Goal: Task Accomplishment & Management: Manage account settings

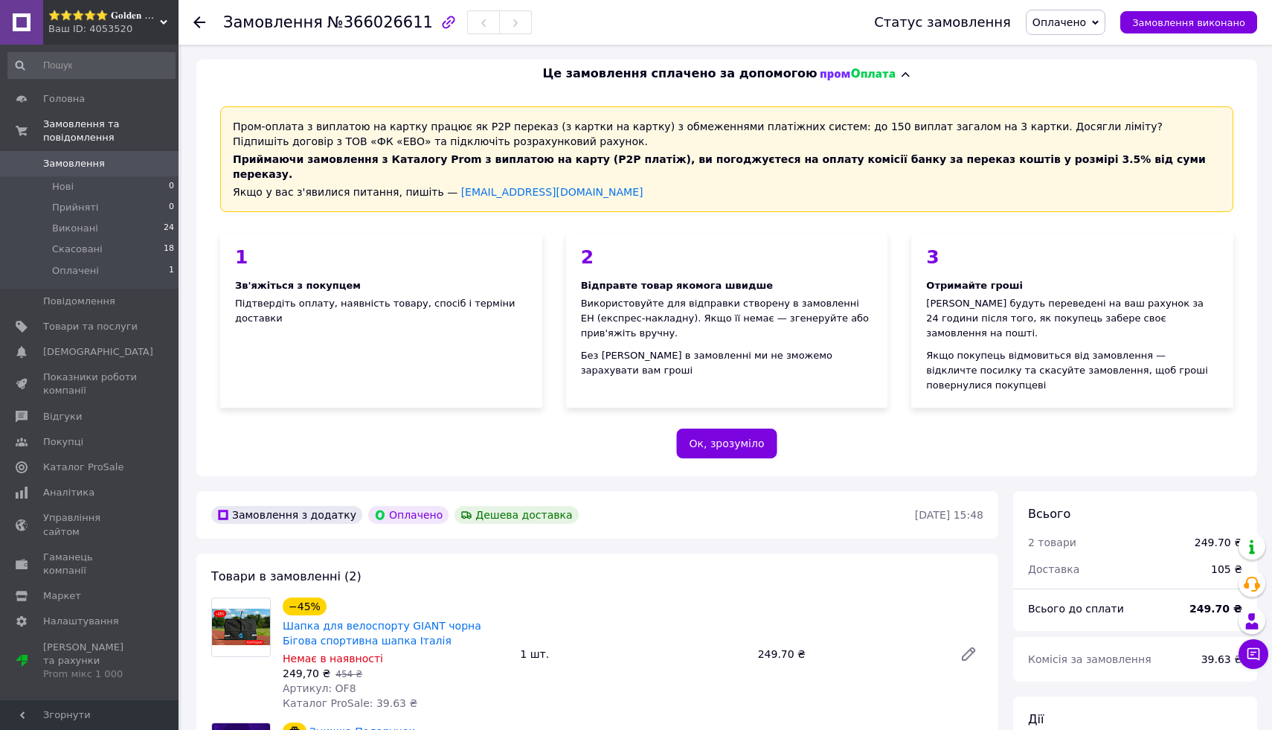
click at [194, 26] on icon at bounding box center [199, 22] width 12 height 12
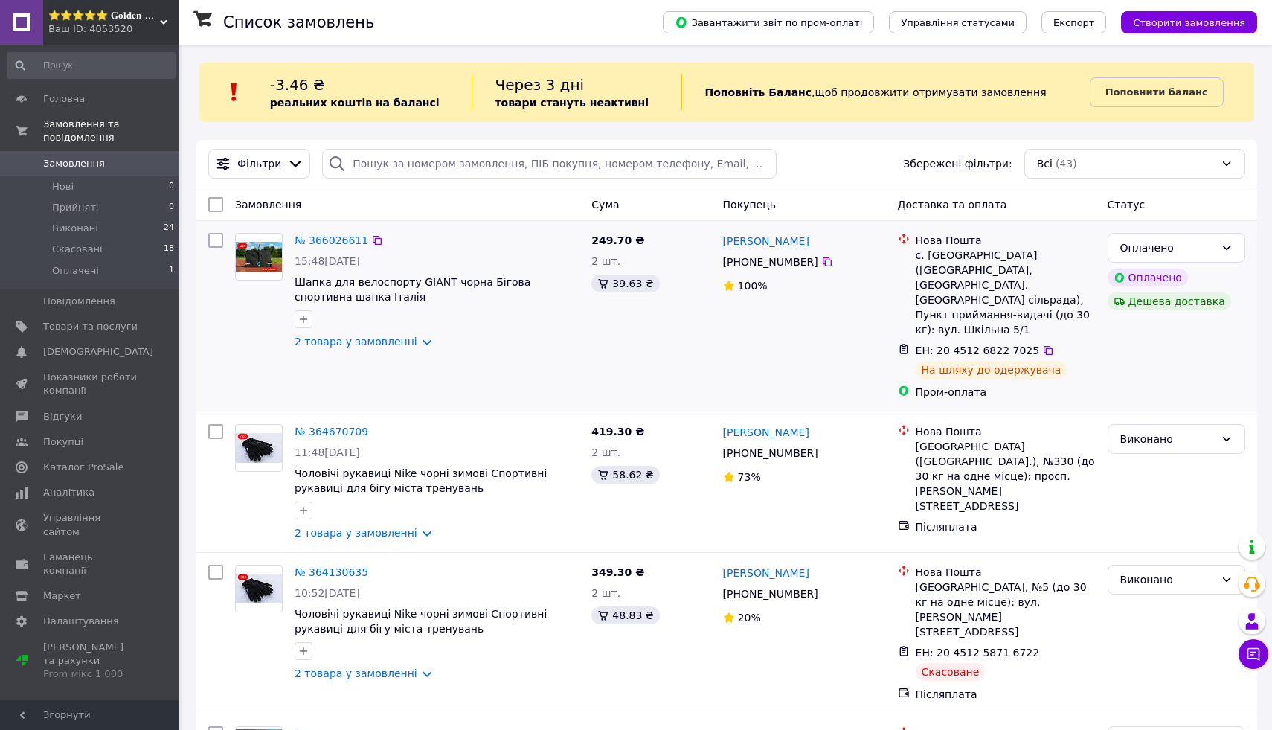
click at [275, 231] on div at bounding box center [258, 291] width 59 height 128
click at [261, 265] on img at bounding box center [259, 256] width 46 height 29
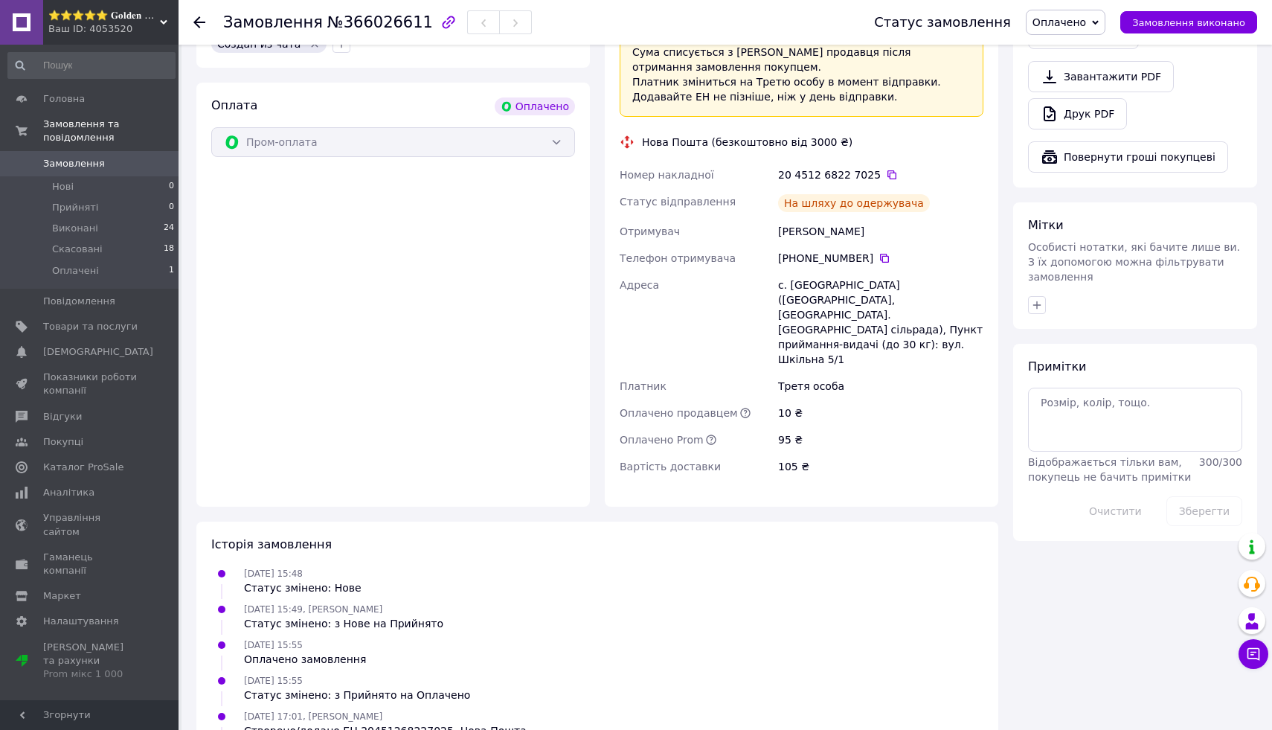
scroll to position [973, 0]
click at [1256, 655] on icon at bounding box center [1253, 653] width 15 height 15
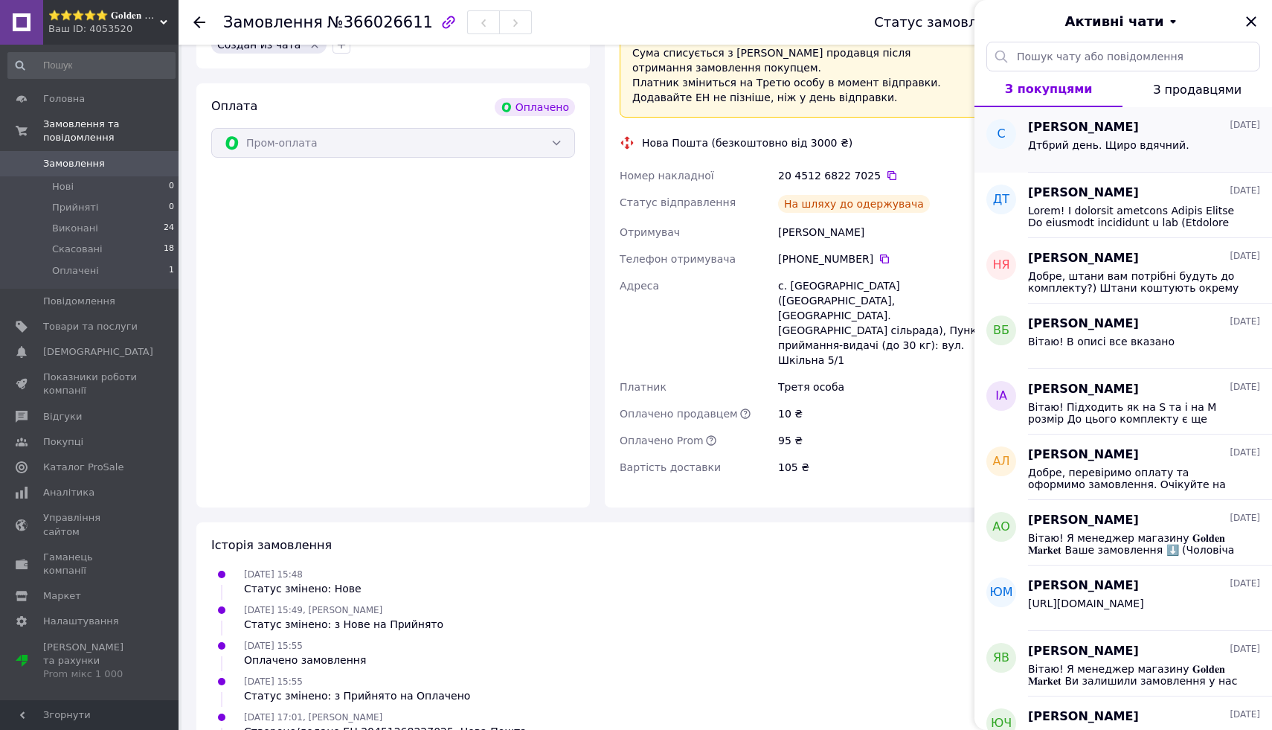
click at [1118, 125] on div "[PERSON_NAME] [DATE]" at bounding box center [1144, 127] width 232 height 17
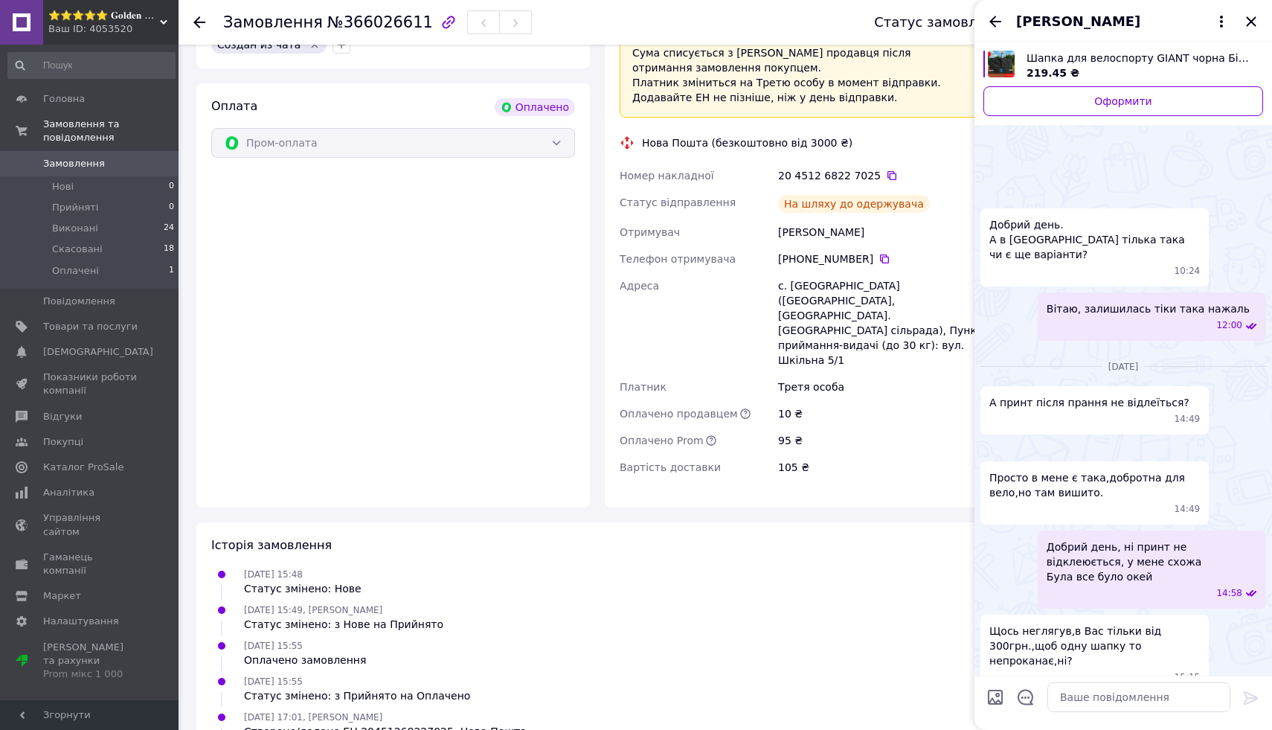
scroll to position [1356, 0]
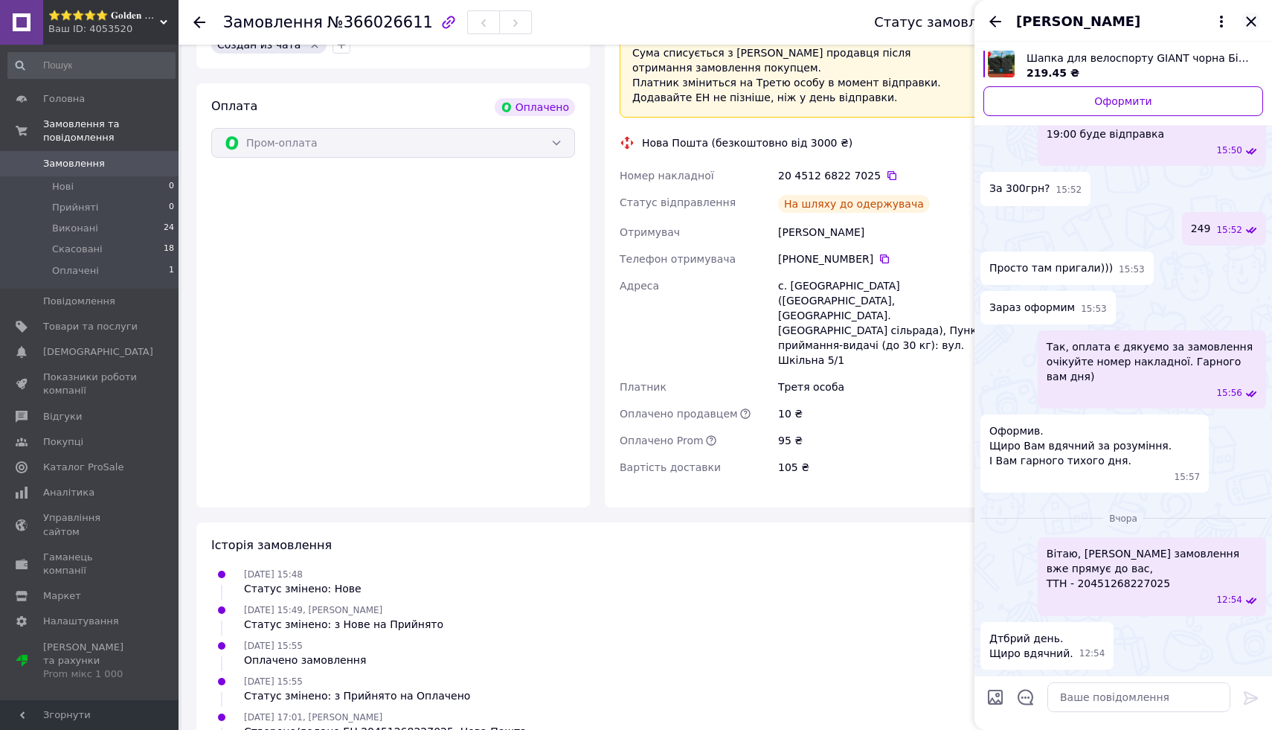
click at [1248, 29] on icon "Закрити" at bounding box center [1251, 22] width 18 height 18
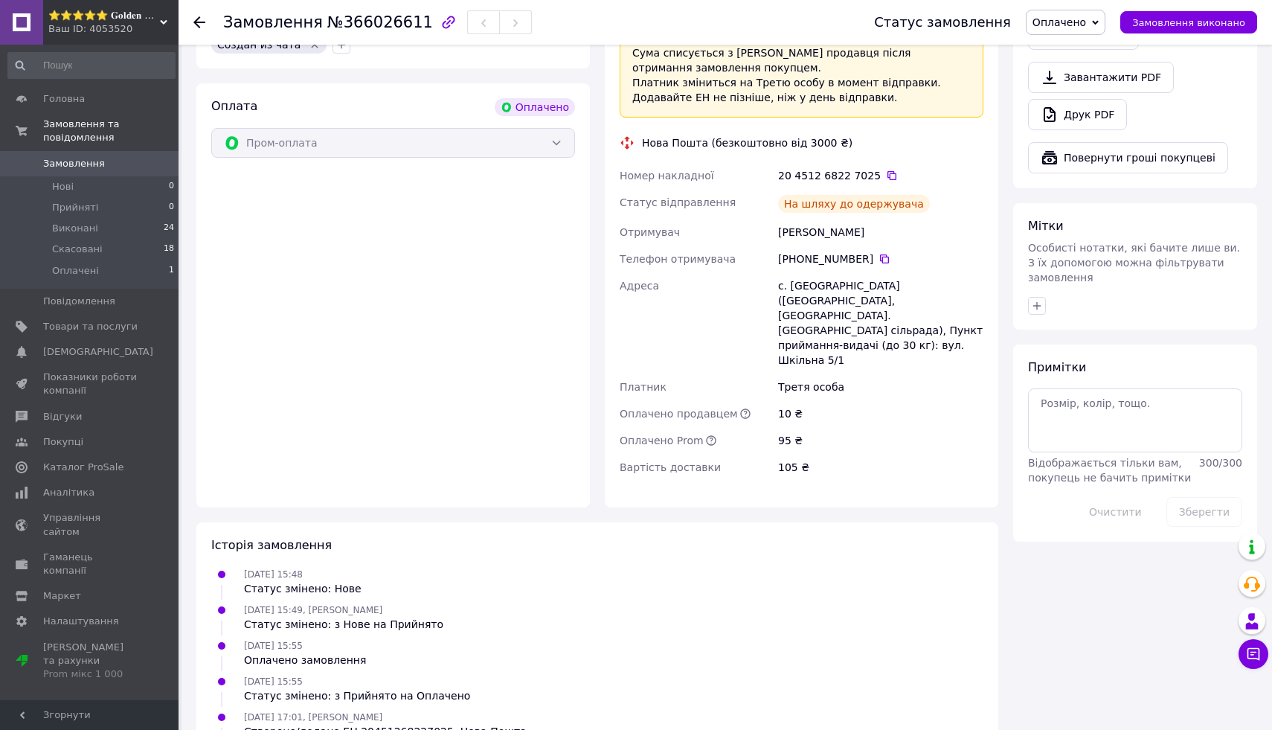
click at [203, 15] on div at bounding box center [199, 22] width 12 height 15
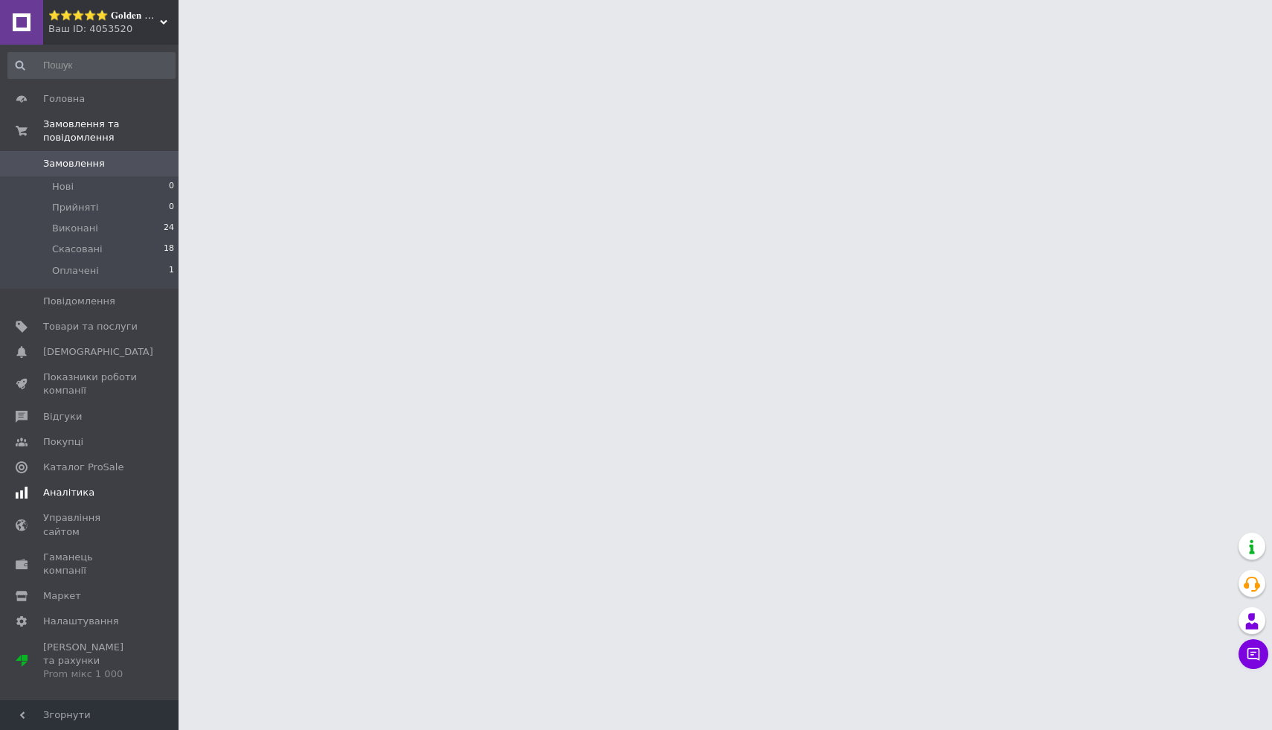
click at [124, 495] on span "Аналітика" at bounding box center [90, 492] width 94 height 13
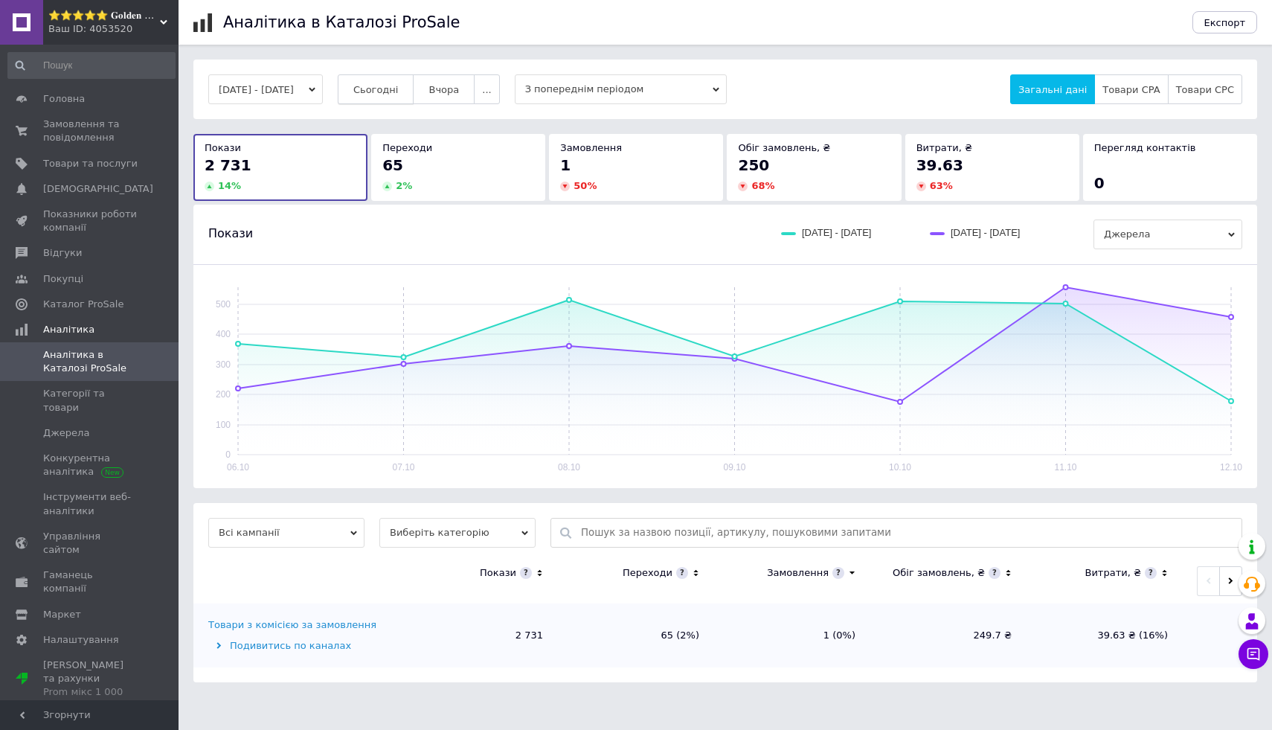
click at [414, 79] on button "Сьогодні" at bounding box center [376, 89] width 77 height 30
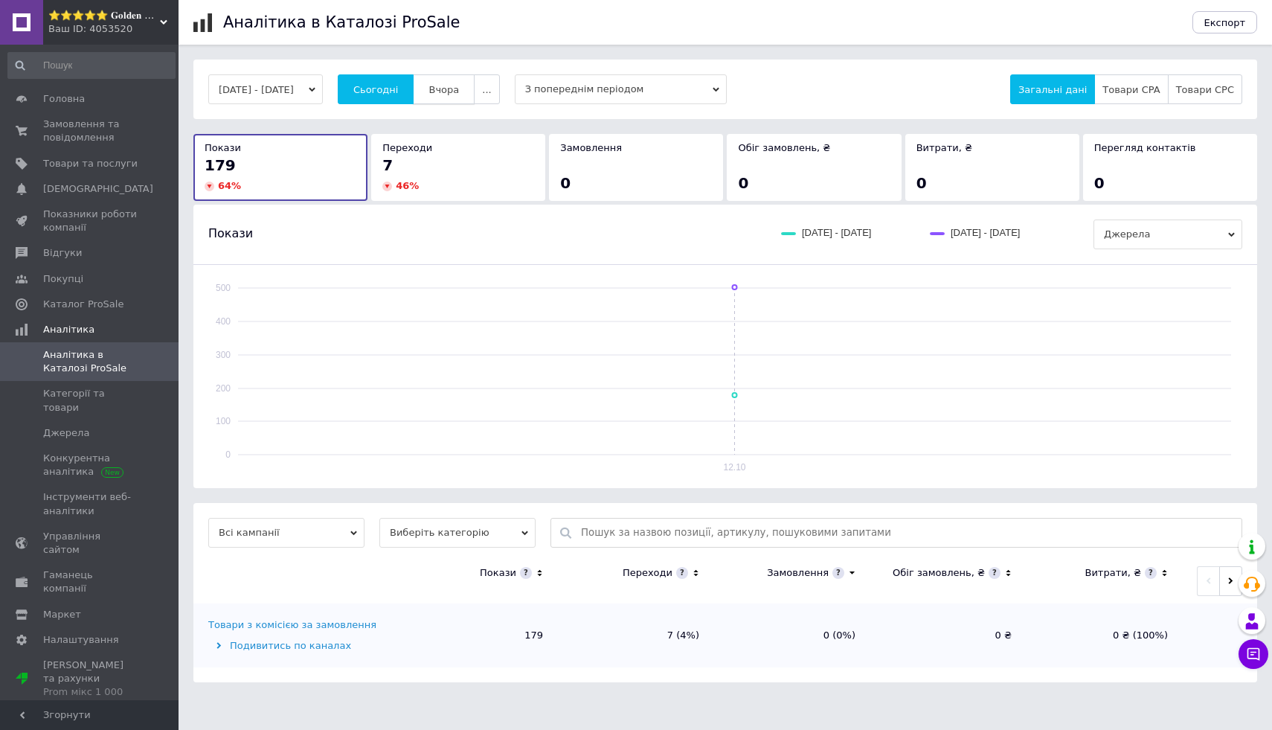
click at [459, 94] on span "Вчора" at bounding box center [443, 89] width 30 height 11
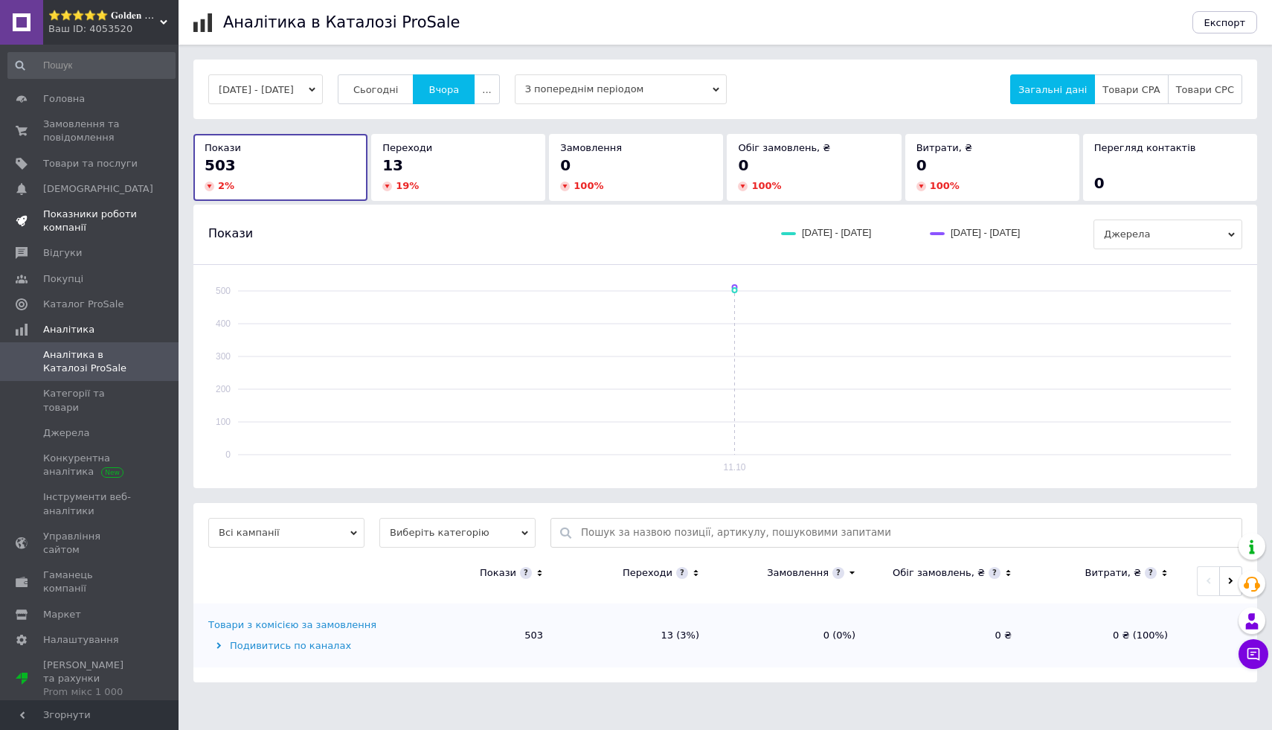
click at [122, 235] on link "Показники роботи компанії" at bounding box center [91, 221] width 183 height 39
